Goal: Transaction & Acquisition: Download file/media

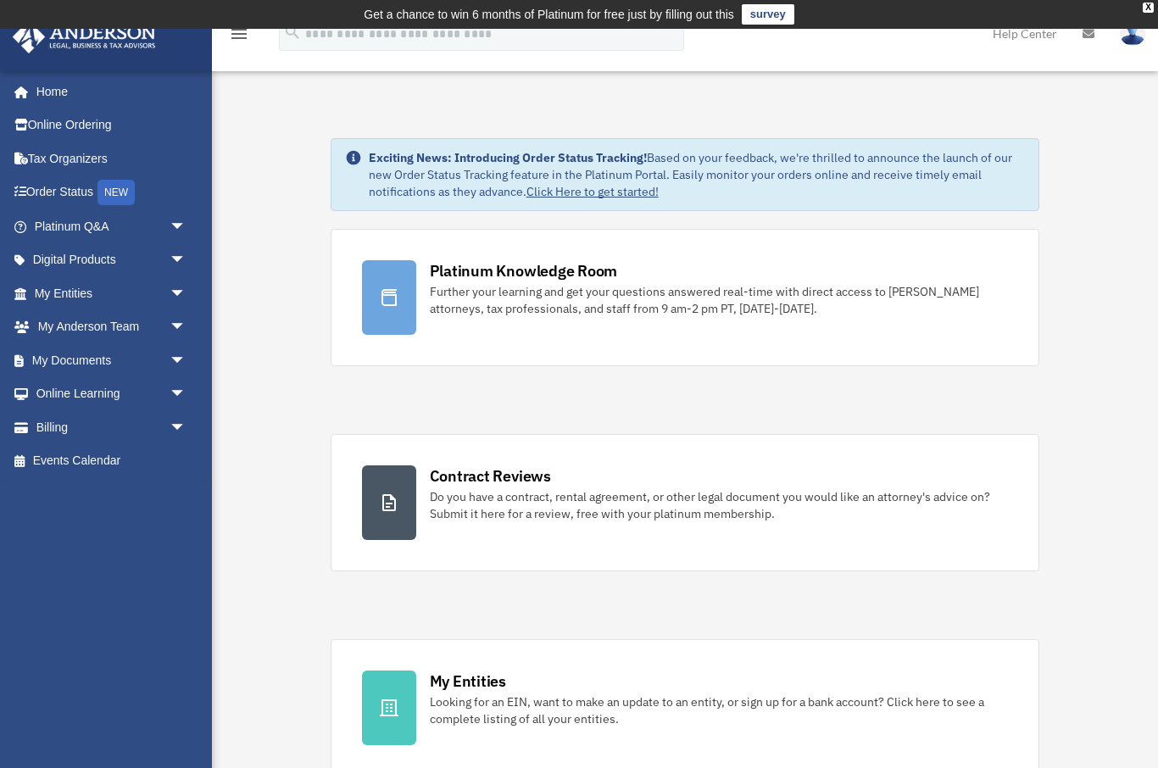
click at [183, 362] on span "arrow_drop_down" at bounding box center [187, 360] width 34 height 35
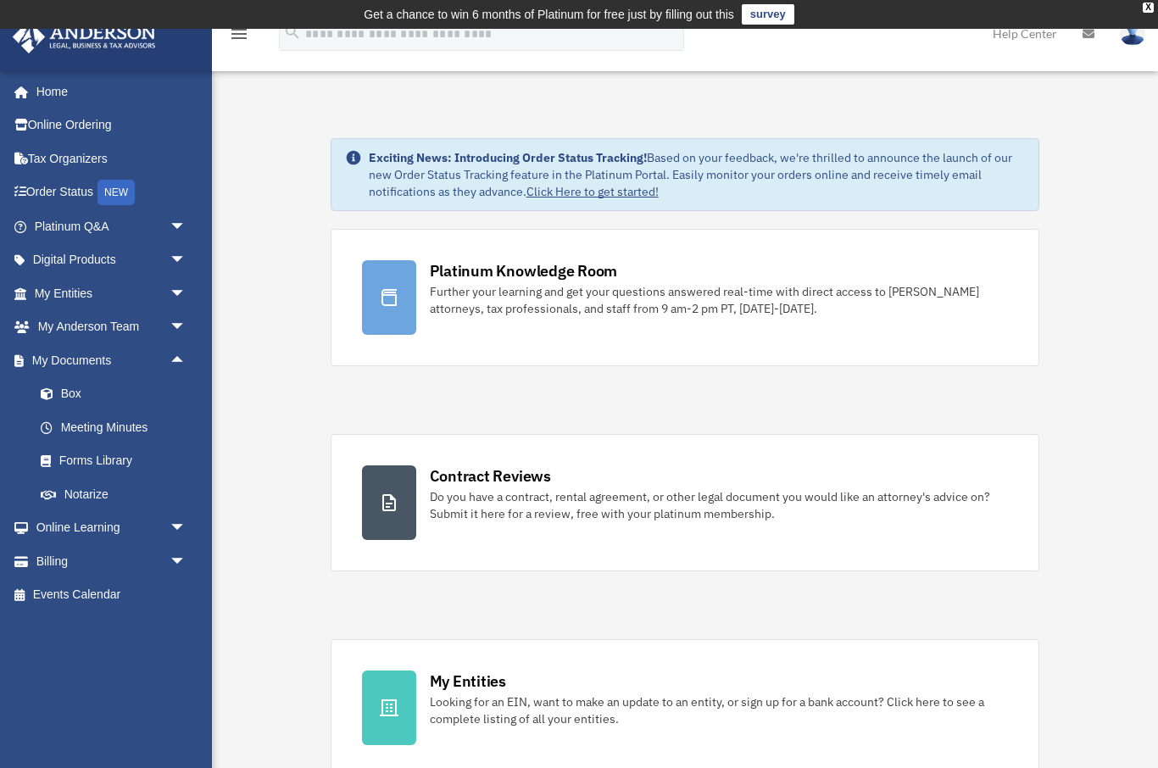
click at [67, 392] on link "Box" at bounding box center [118, 394] width 188 height 34
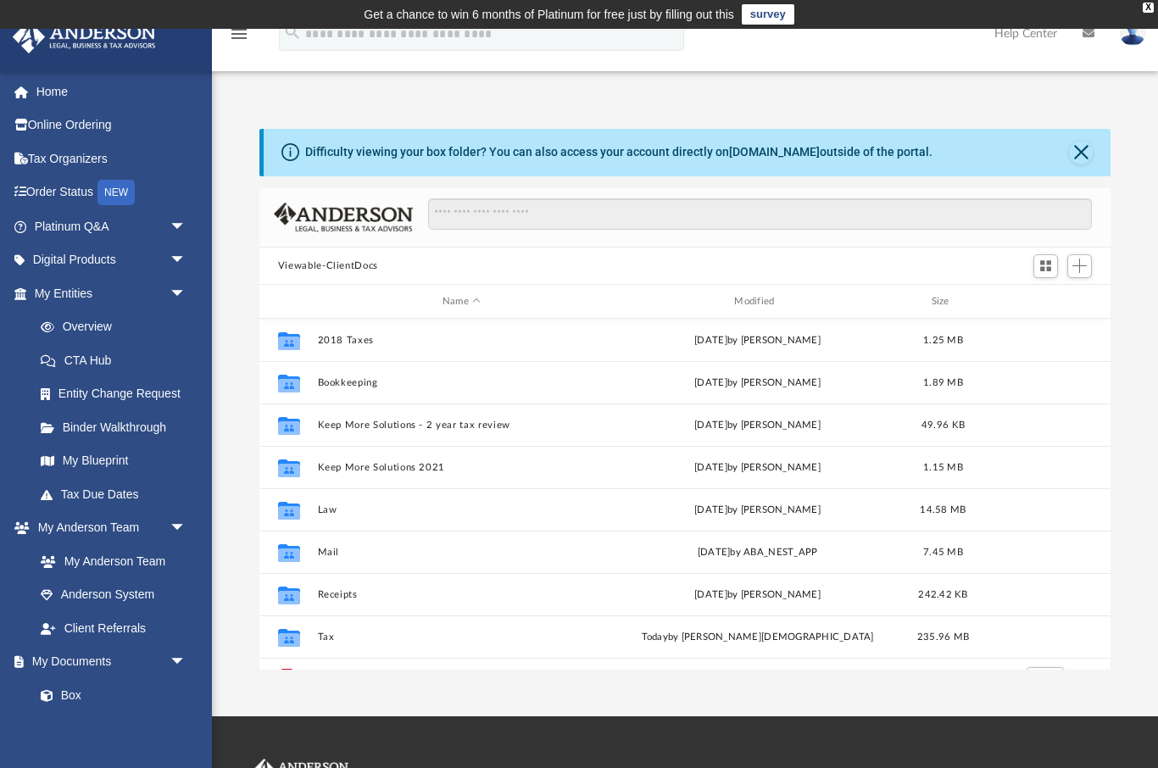
scroll to position [386, 852]
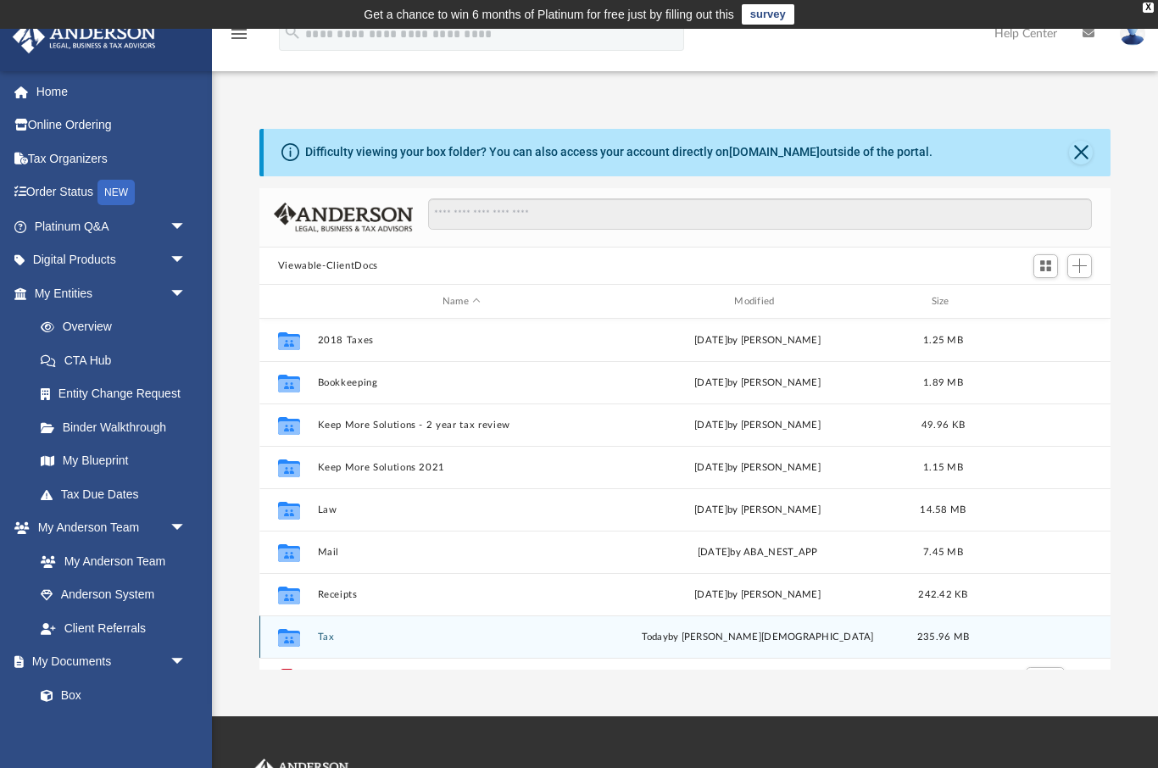
click at [306, 636] on div "Collaborated Folder" at bounding box center [289, 637] width 42 height 27
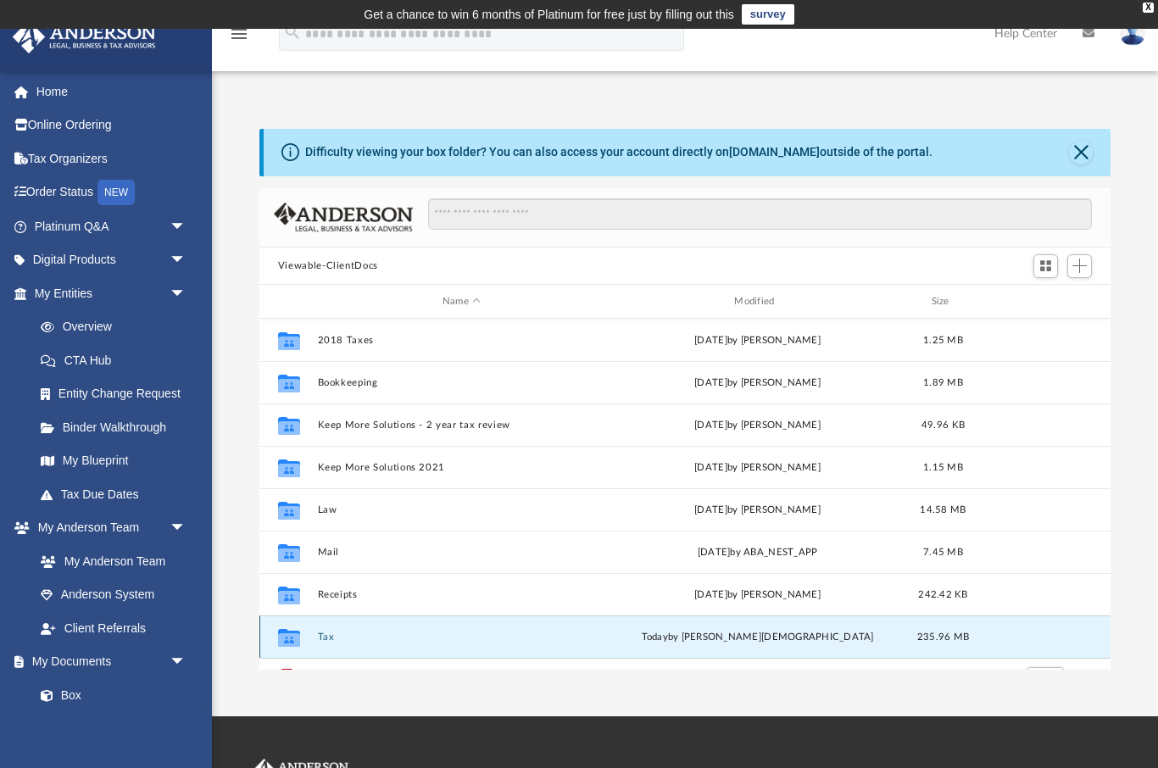
click at [323, 633] on button "Tax" at bounding box center [461, 637] width 288 height 11
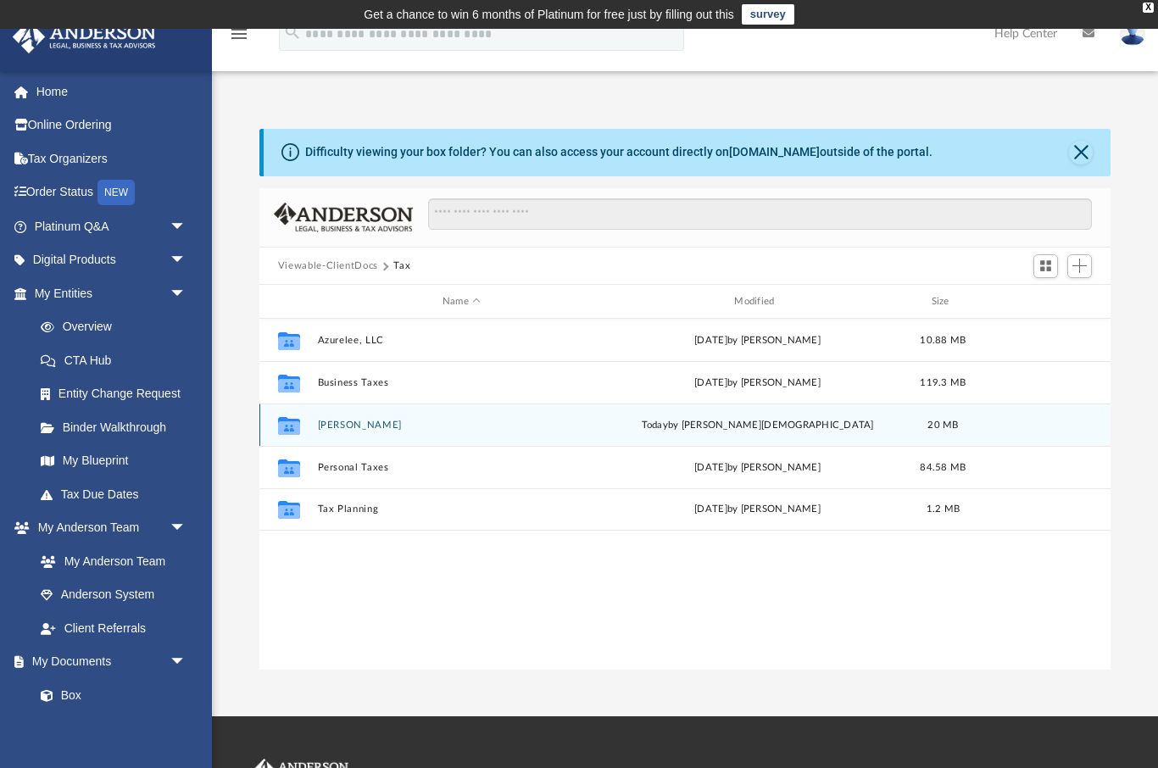
click at [287, 427] on icon "grid" at bounding box center [289, 426] width 22 height 18
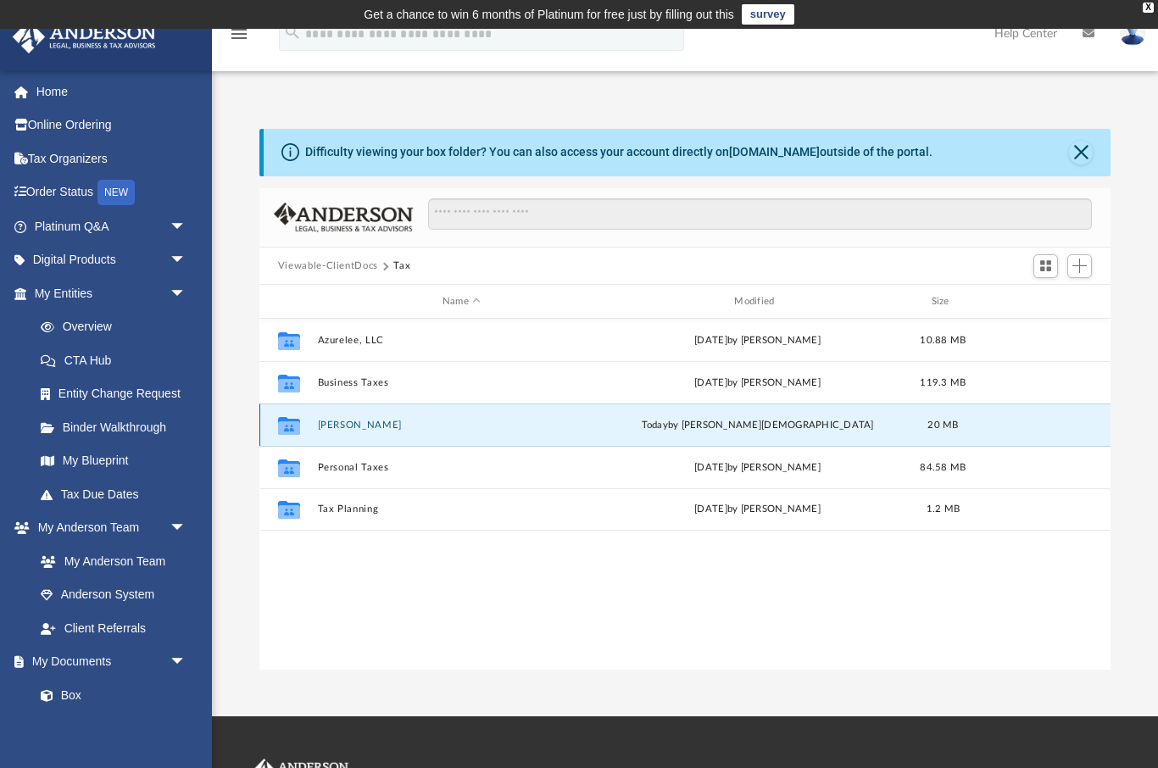
click at [287, 427] on icon "grid" at bounding box center [289, 428] width 22 height 14
click at [348, 425] on button "Lee, Diana" at bounding box center [461, 425] width 288 height 11
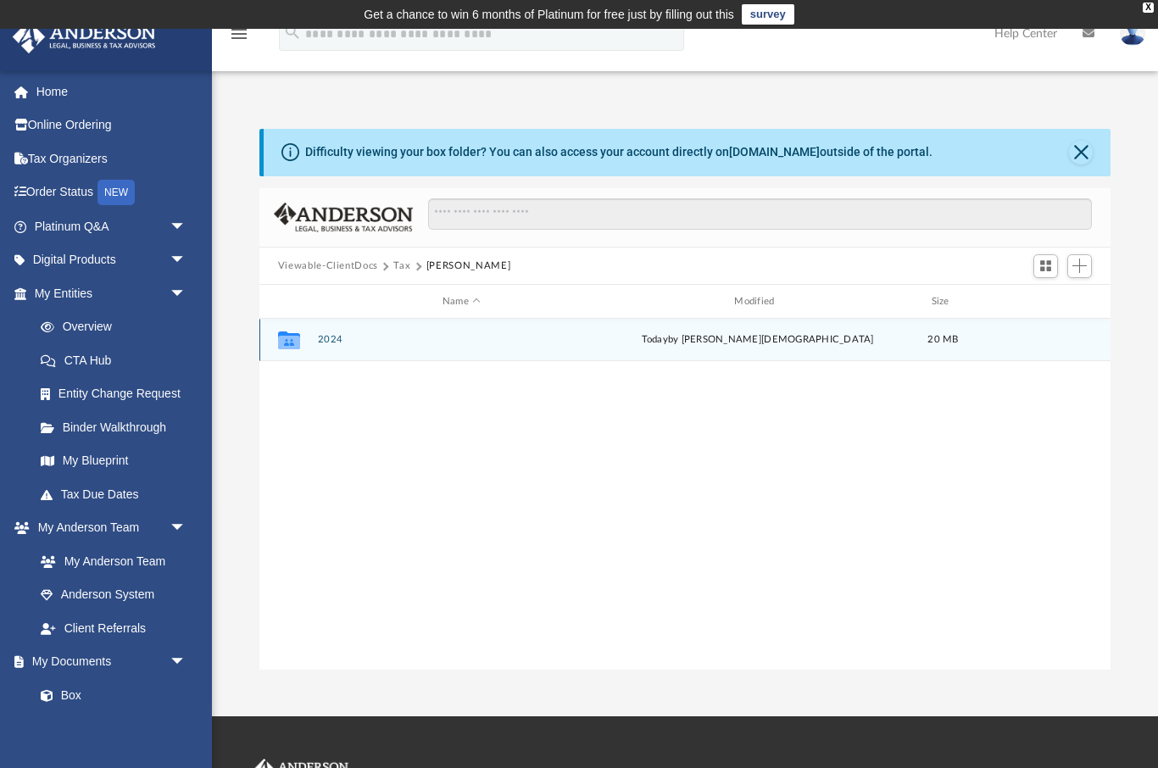
click at [298, 343] on icon "grid" at bounding box center [289, 343] width 22 height 14
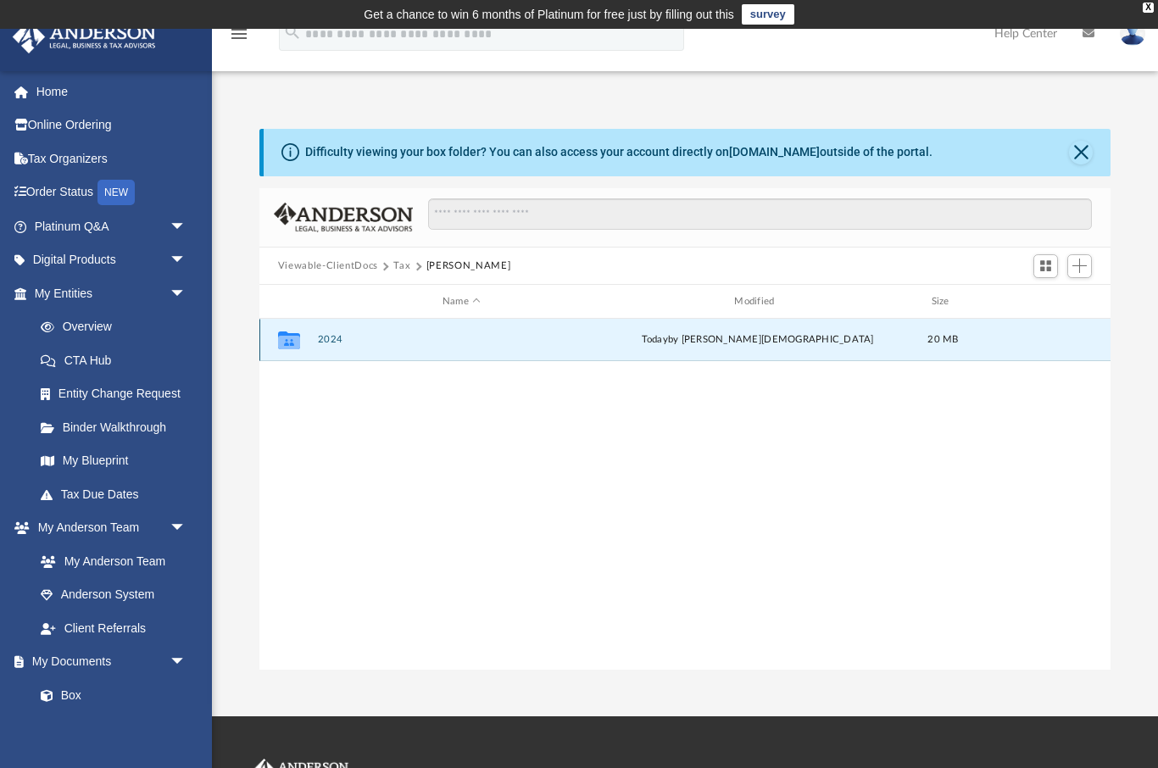
click at [336, 342] on button "2024" at bounding box center [461, 340] width 288 height 11
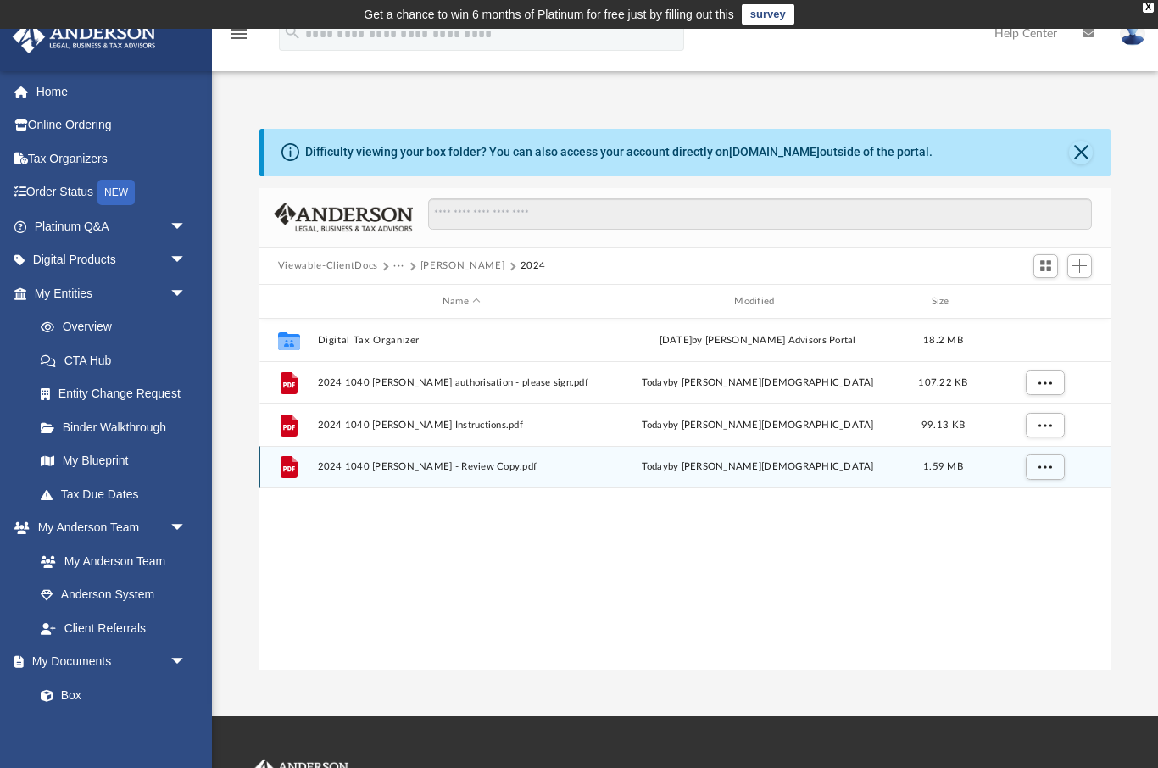
click at [343, 472] on span "2024 1040 Lee, Diana - Review Copy.pdf" at bounding box center [461, 467] width 288 height 11
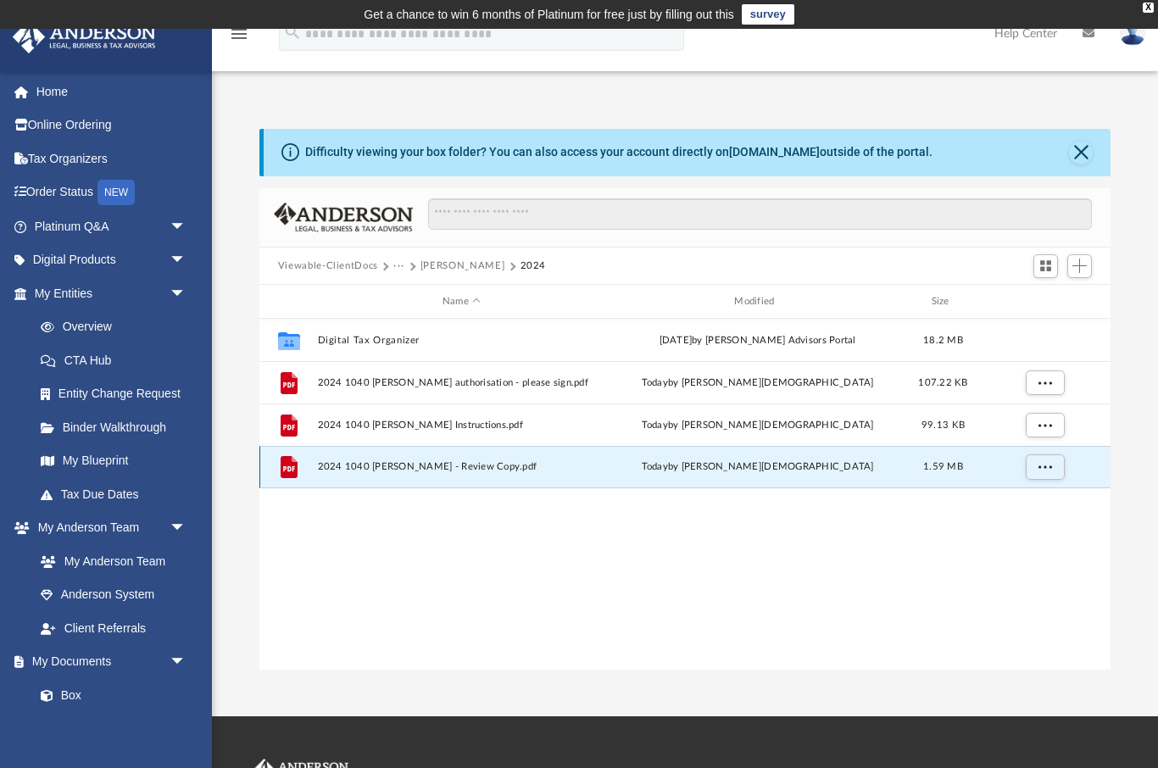
click at [331, 469] on span "2024 1040 Lee, Diana - Review Copy.pdf" at bounding box center [461, 467] width 288 height 11
click at [1052, 471] on button "More options" at bounding box center [1044, 466] width 39 height 25
click at [1021, 535] on li "Download" at bounding box center [1029, 528] width 49 height 18
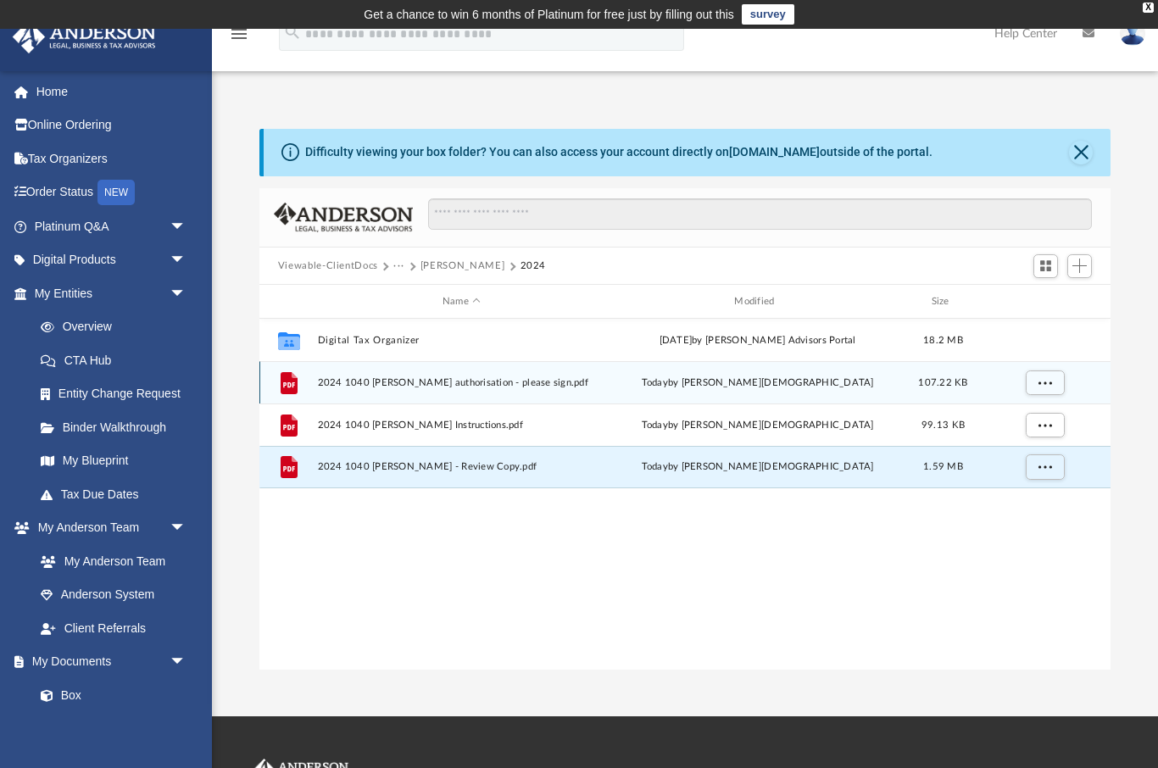
click at [1048, 379] on span "More options" at bounding box center [1045, 382] width 14 height 9
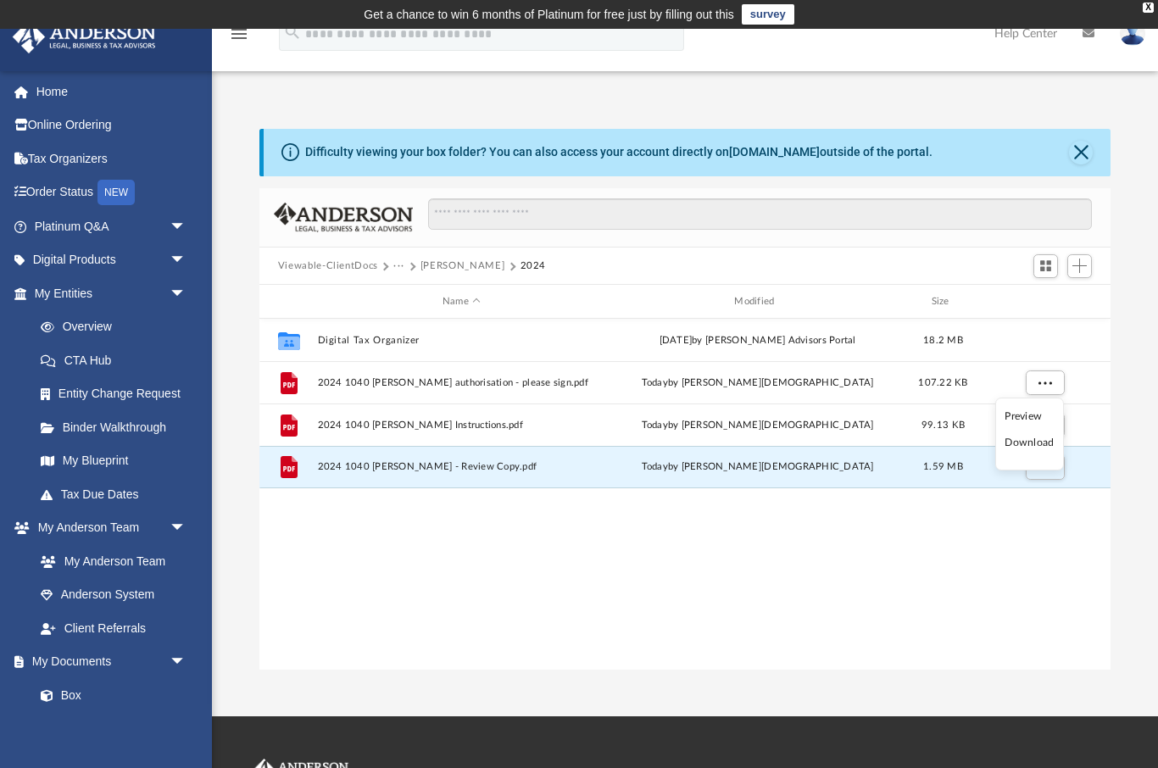
click at [1015, 447] on li "Download" at bounding box center [1029, 443] width 49 height 18
